Goal: Transaction & Acquisition: Purchase product/service

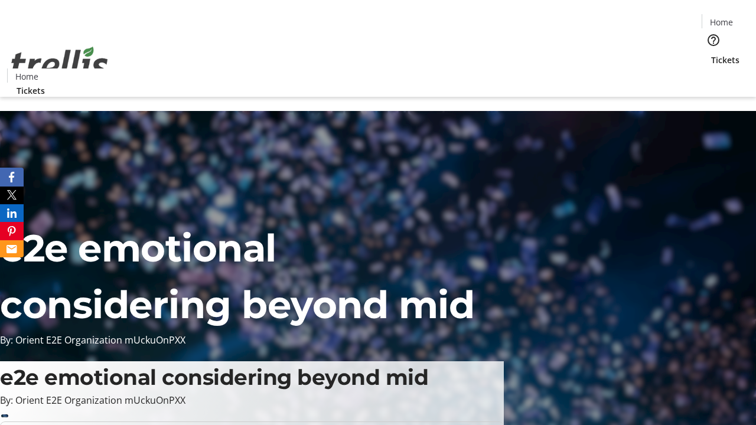
click at [711, 54] on span "Tickets" at bounding box center [725, 60] width 28 height 12
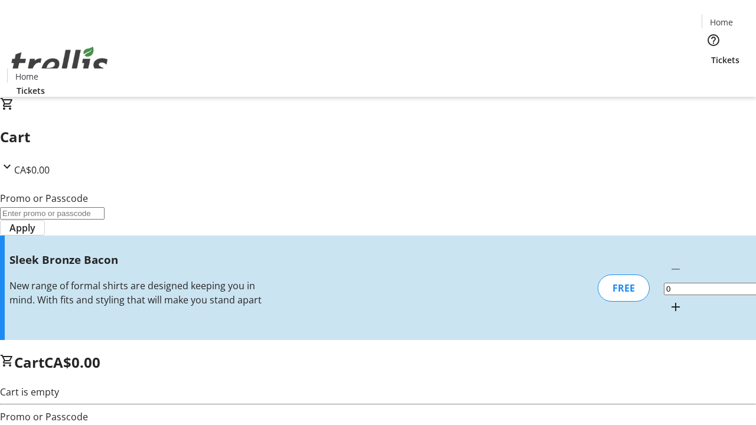
click at [668, 300] on mat-icon "Increment by one" at bounding box center [675, 307] width 14 height 14
type input "1"
